Goal: Use online tool/utility: Utilize a website feature to perform a specific function

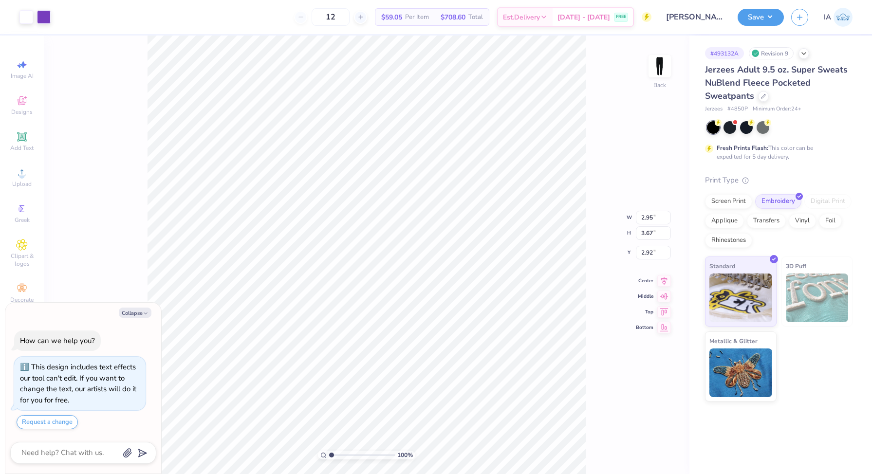
type textarea "x"
type input "8.19"
type textarea "x"
type input "9.27"
type textarea "x"
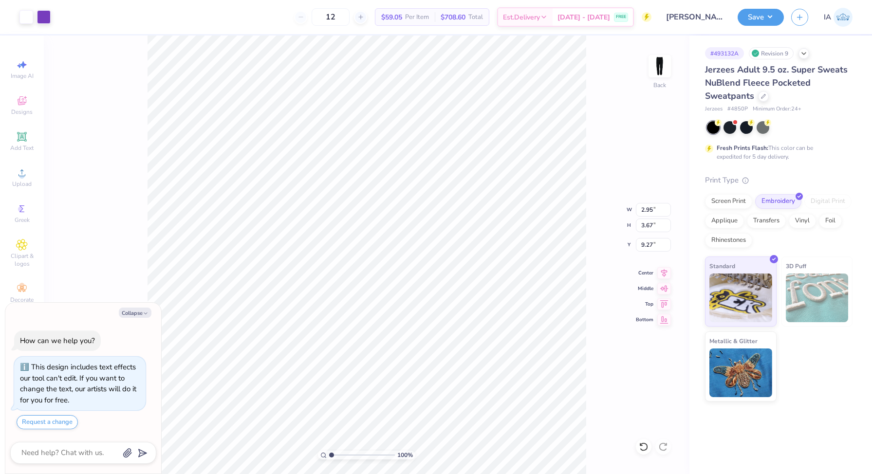
type input "9.05"
type textarea "x"
type input "8.94"
type textarea "x"
type input "9.09"
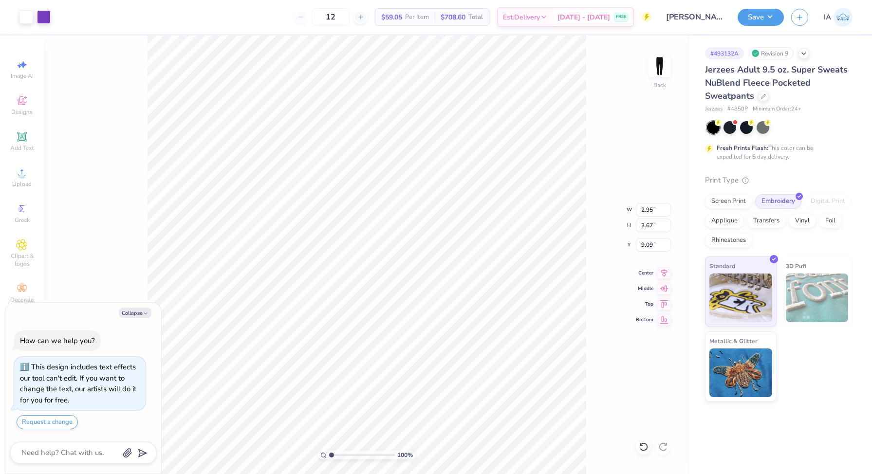
type textarea "x"
type input "9.04"
click at [766, 18] on button "Save" at bounding box center [760, 15] width 46 height 17
type textarea "x"
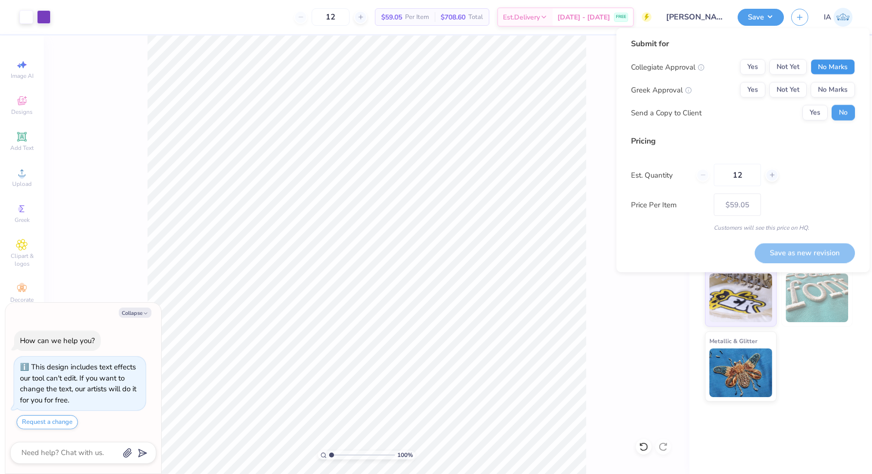
click at [836, 66] on button "No Marks" at bounding box center [832, 67] width 44 height 16
click at [750, 90] on button "Yes" at bounding box center [752, 90] width 25 height 16
click at [810, 256] on button "Save as new revision" at bounding box center [805, 253] width 100 height 20
type input "$59.05"
type textarea "x"
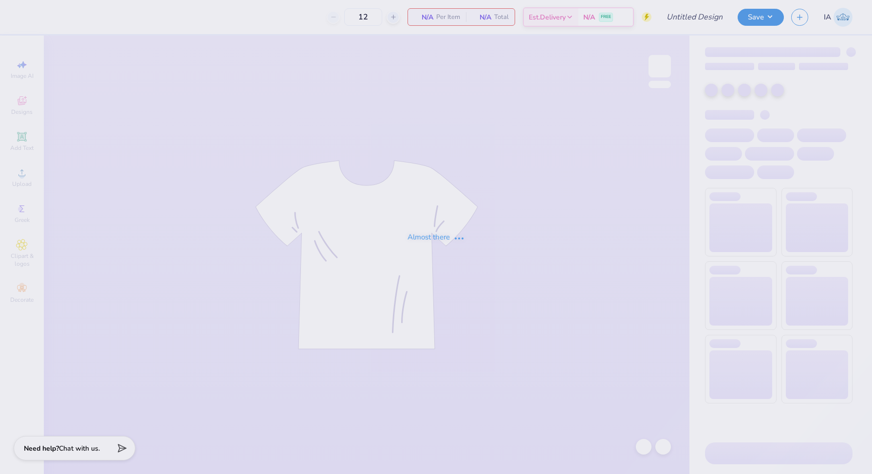
type input "txou t shirt!"
type input "24"
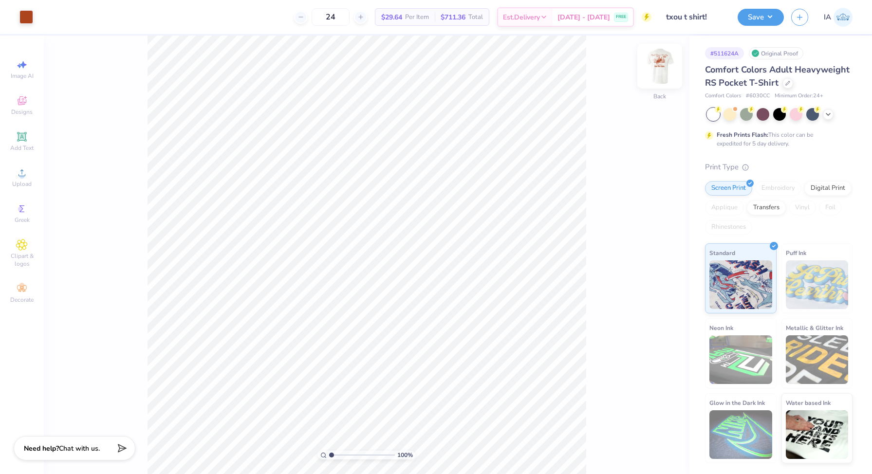
click at [657, 70] on img at bounding box center [659, 66] width 39 height 39
click at [664, 68] on img at bounding box center [659, 66] width 39 height 39
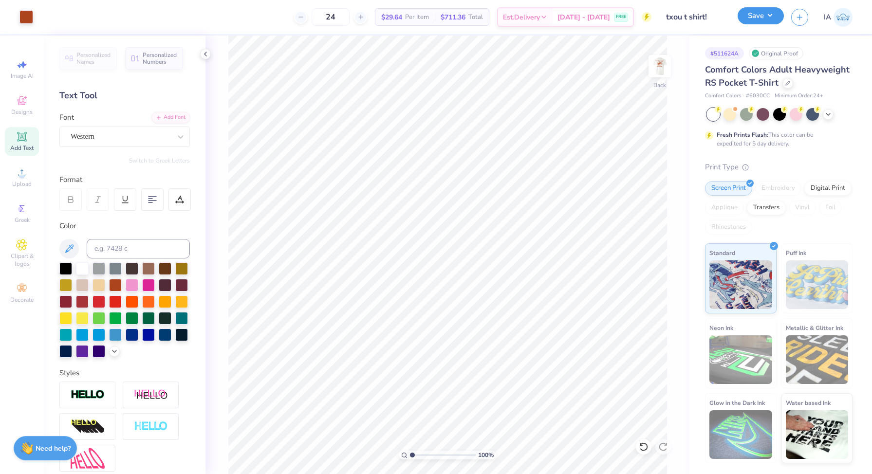
click at [766, 16] on button "Save" at bounding box center [760, 15] width 46 height 17
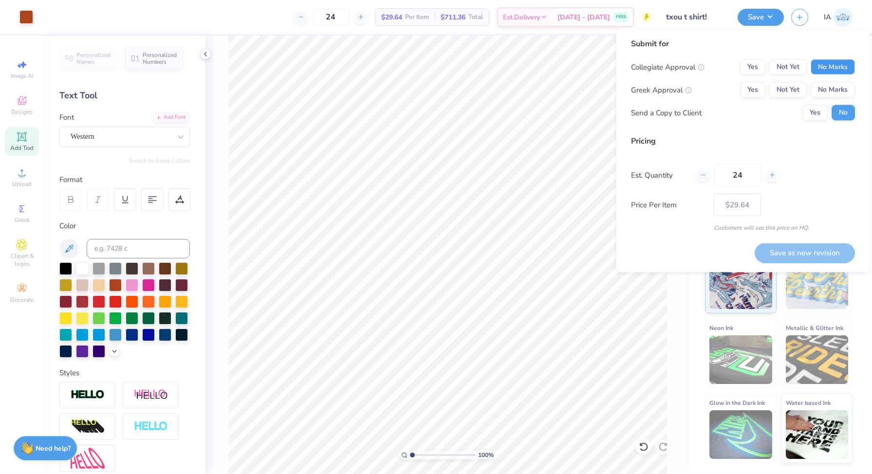
click at [834, 64] on button "No Marks" at bounding box center [832, 67] width 44 height 16
click at [751, 95] on button "Yes" at bounding box center [752, 90] width 25 height 16
click at [791, 256] on button "Save as new revision" at bounding box center [805, 253] width 100 height 20
type input "$29.64"
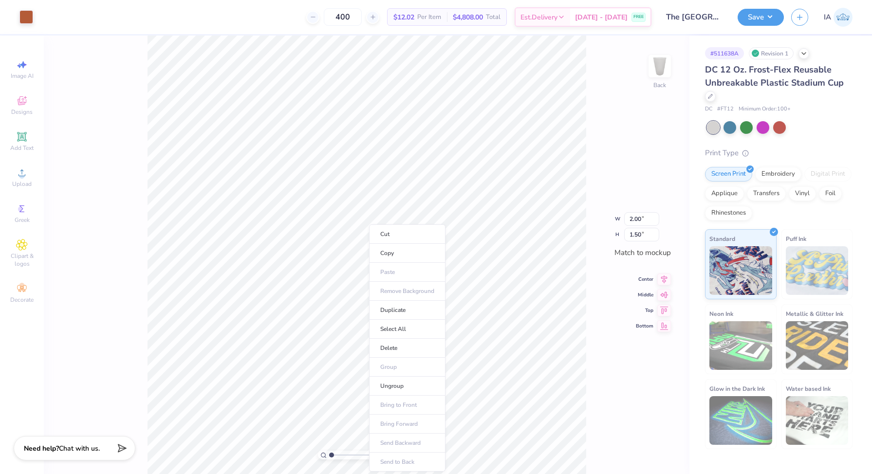
click at [104, 128] on div "100 % Back W 2.00 2.00 " H 1.50 1.50 " Match to mockup Center Middle Top Bottom" at bounding box center [366, 255] width 645 height 439
click at [20, 213] on icon at bounding box center [22, 209] width 12 height 12
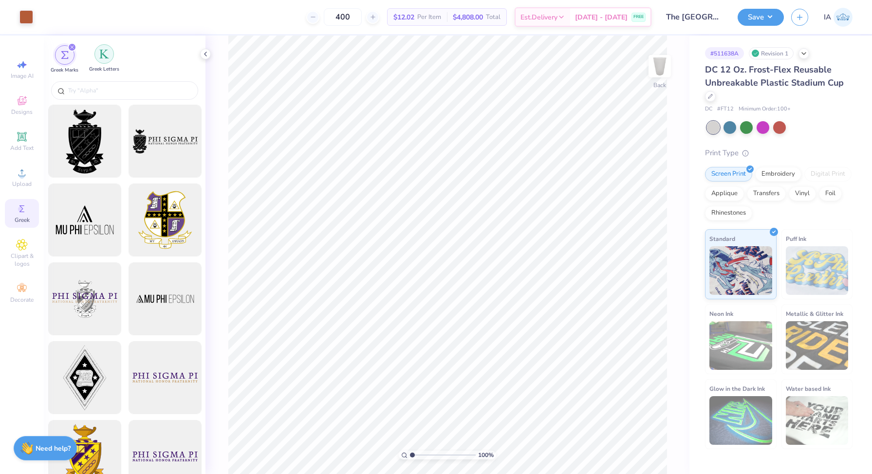
click at [103, 53] on img "filter for Greek Letters" at bounding box center [104, 54] width 10 height 10
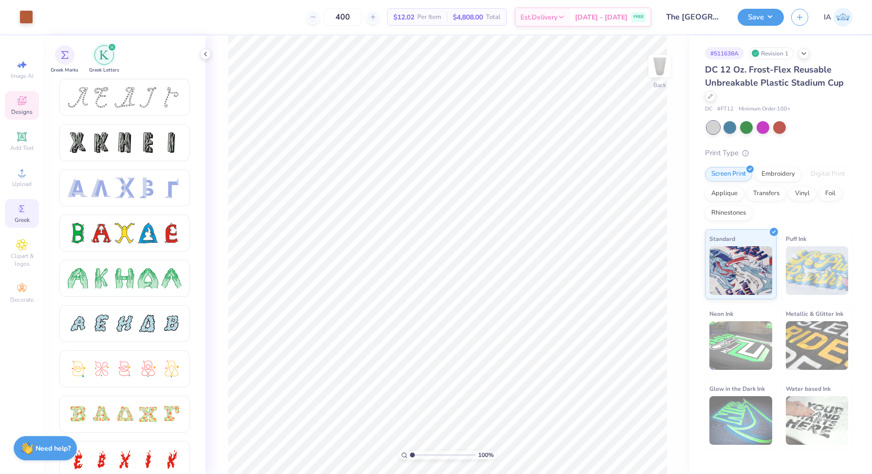
click at [21, 104] on icon at bounding box center [22, 102] width 8 height 6
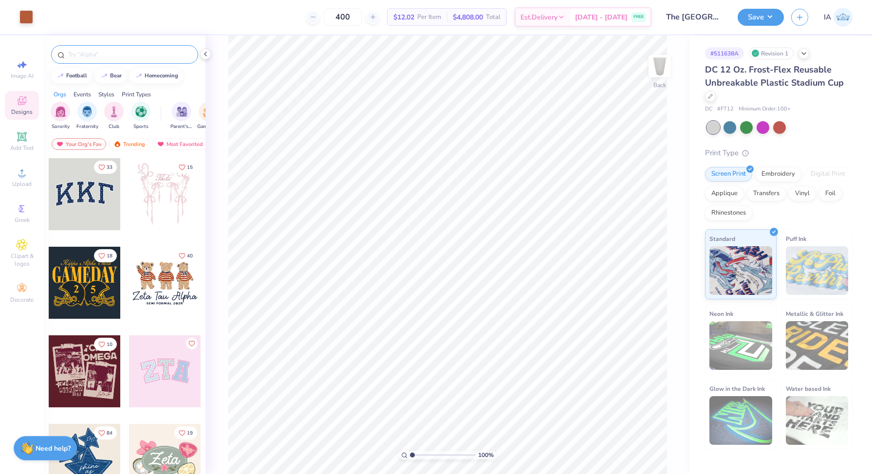
click at [114, 53] on input "text" at bounding box center [129, 55] width 125 height 10
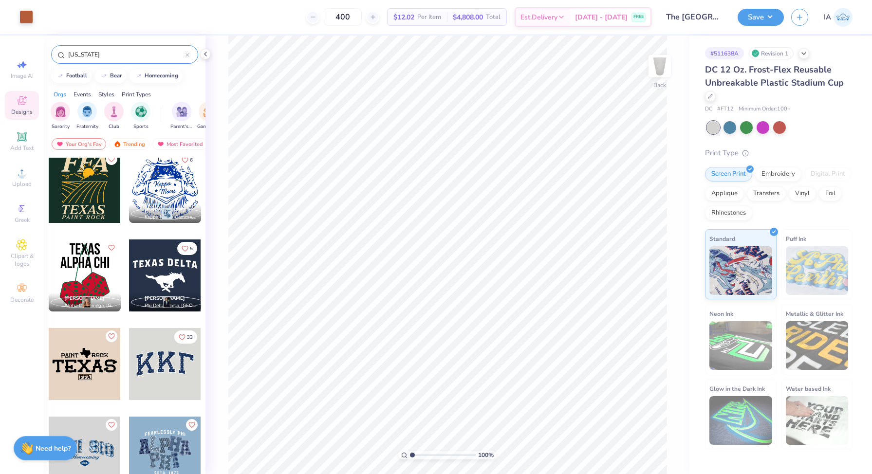
scroll to position [272, 0]
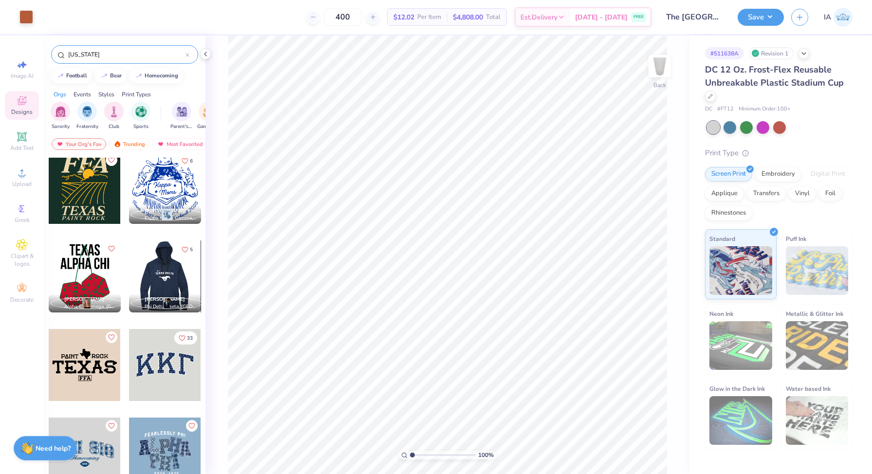
type input "texas"
click at [165, 285] on div at bounding box center [165, 276] width 72 height 72
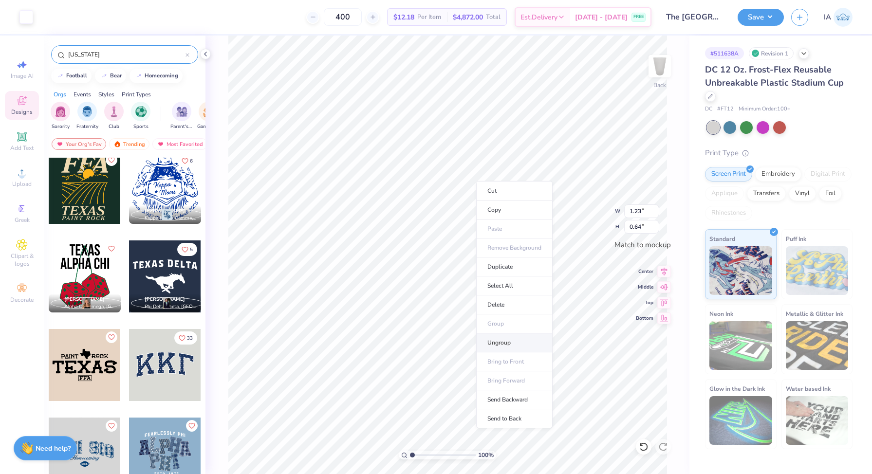
click at [509, 349] on li "Ungroup" at bounding box center [514, 342] width 76 height 19
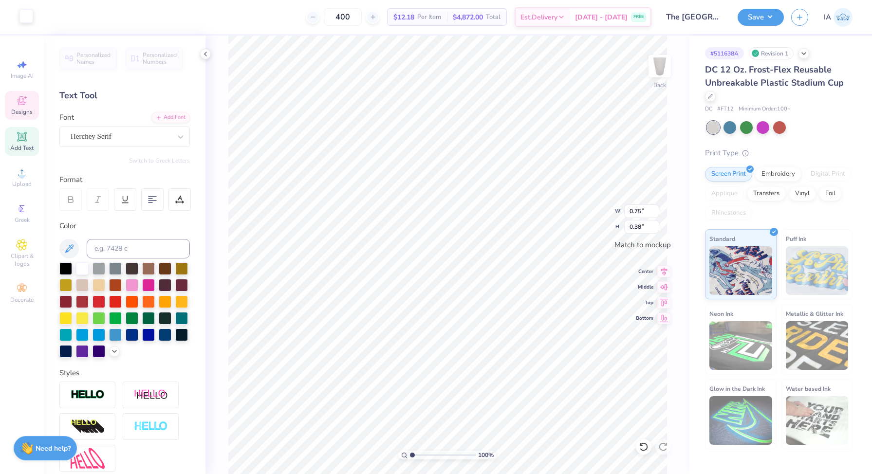
click at [24, 12] on div at bounding box center [26, 16] width 14 height 14
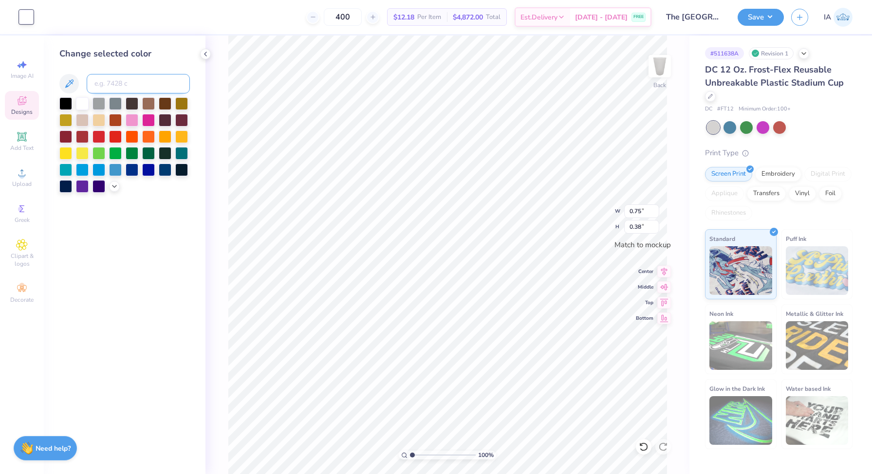
click at [106, 82] on input at bounding box center [138, 83] width 103 height 19
type input "7585"
type input "2.00"
type input "1.50"
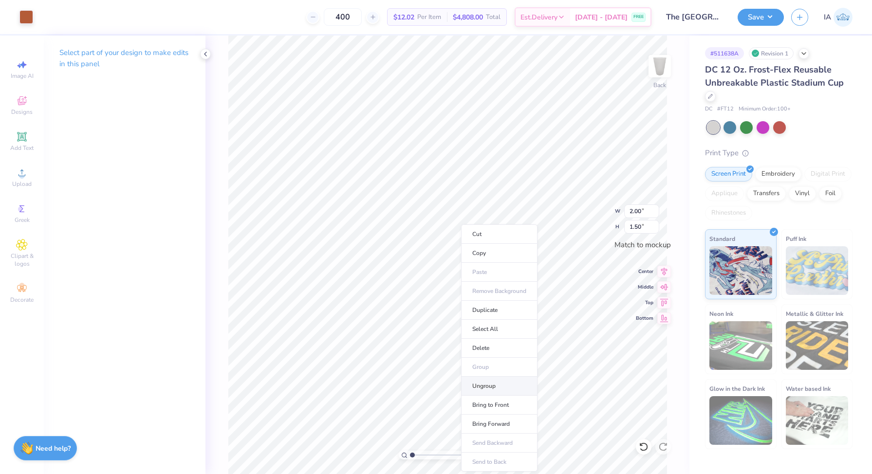
click at [505, 385] on li "Ungroup" at bounding box center [499, 386] width 76 height 19
type input "1.46"
type input "0.75"
type input "1.74"
type input "0.89"
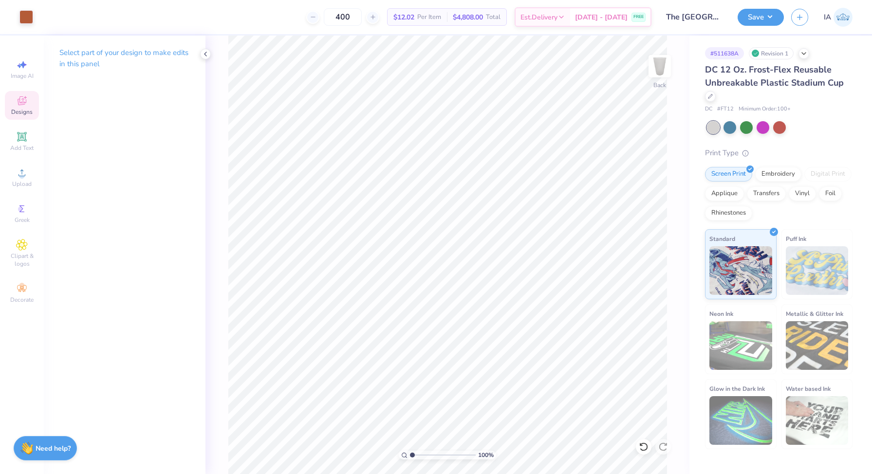
click at [23, 100] on icon at bounding box center [22, 101] width 12 height 12
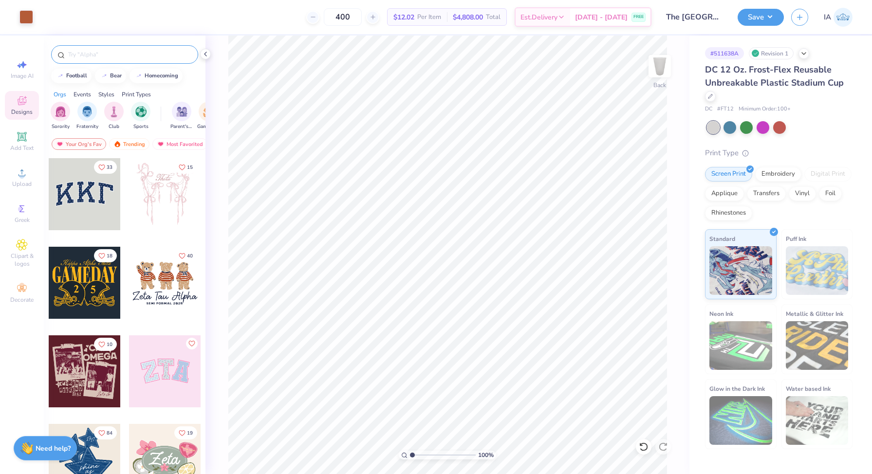
click at [105, 55] on input "text" at bounding box center [129, 55] width 125 height 10
type input "texas"
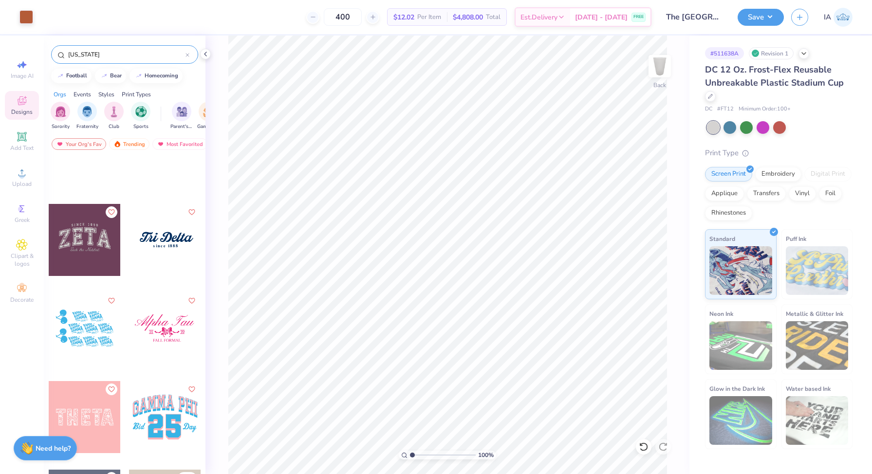
scroll to position [1586, 0]
